Goal: Task Accomplishment & Management: Manage account settings

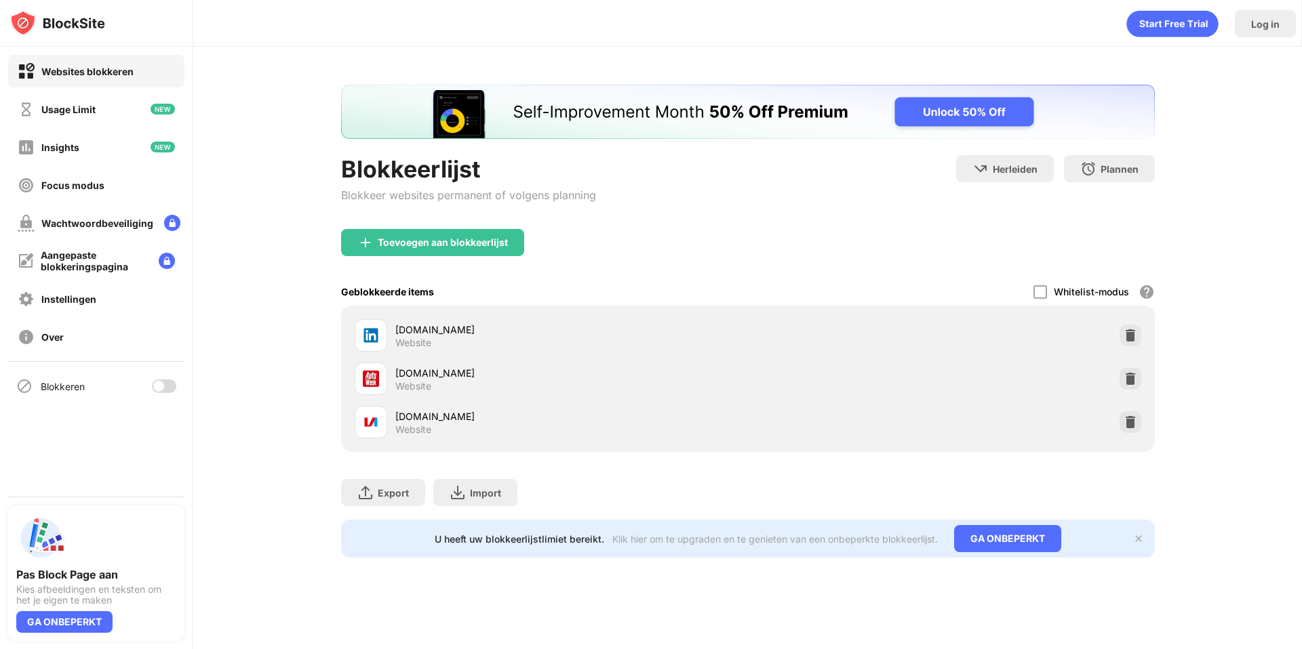
click at [169, 389] on div at bounding box center [164, 387] width 24 height 14
